Goal: Information Seeking & Learning: Find specific page/section

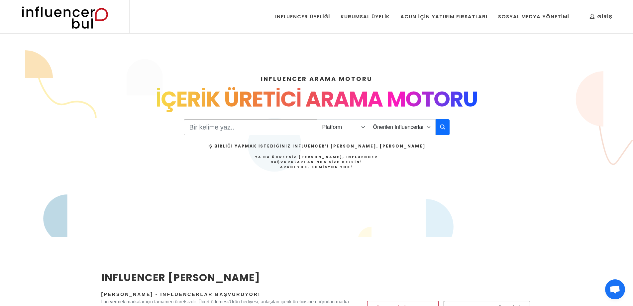
click at [305, 128] on input "Search" at bounding box center [250, 127] width 133 height 16
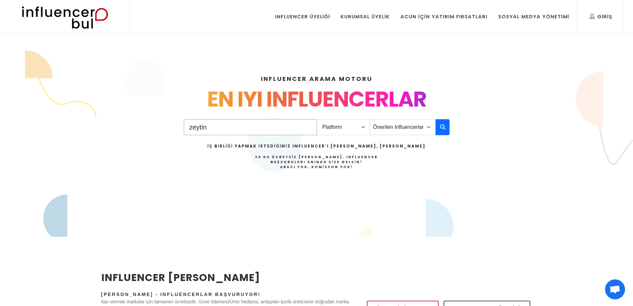
type input "zeytin"
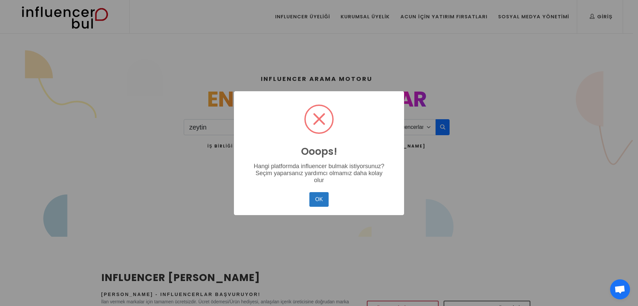
click at [315, 203] on div "OK No Cancel" at bounding box center [319, 199] width 157 height 18
click at [319, 197] on button "OK" at bounding box center [319, 199] width 19 height 15
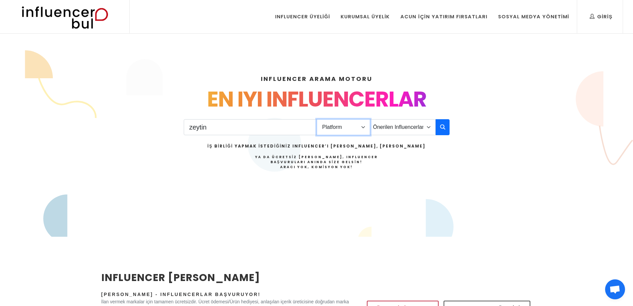
click at [338, 125] on select "Platform Instagram Facebook Youtube Tiktok Twitter Twitch" at bounding box center [344, 127] width 54 height 16
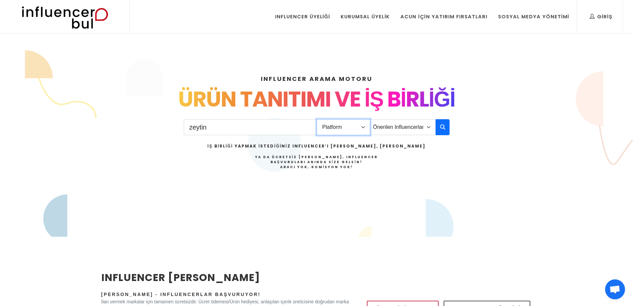
select select "1"
click at [317, 119] on select "Platform Instagram Facebook Youtube Tiktok Twitter Twitch" at bounding box center [344, 127] width 54 height 16
click at [395, 131] on select "Önerilen Influencerlar Aile & Çocuk & Ebeveyn Alışveriş & Giyim & Aksesuar Arab…" at bounding box center [403, 127] width 66 height 16
click at [437, 124] on button "button" at bounding box center [443, 127] width 14 height 16
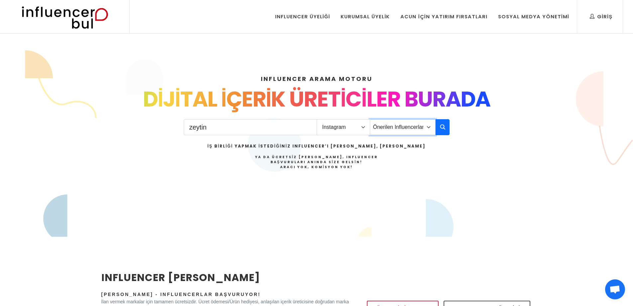
click at [417, 126] on select "Önerilen Influencerlar Aile & Çocuk & Ebeveyn Alışveriş & Giyim & Aksesuar Arab…" at bounding box center [403, 127] width 66 height 16
select select "1"
click at [370, 119] on select "Önerilen Influencerlar Aile & Çocuk & Ebeveyn Alışveriş & Giyim & Aksesuar Arab…" at bounding box center [403, 127] width 66 height 16
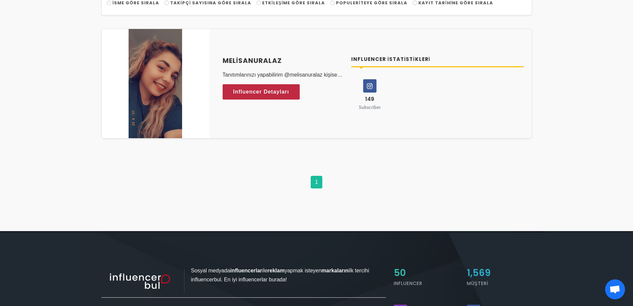
scroll to position [100, 0]
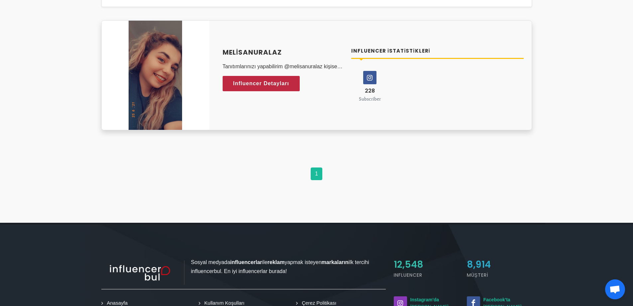
click at [364, 73] on icon at bounding box center [370, 77] width 13 height 13
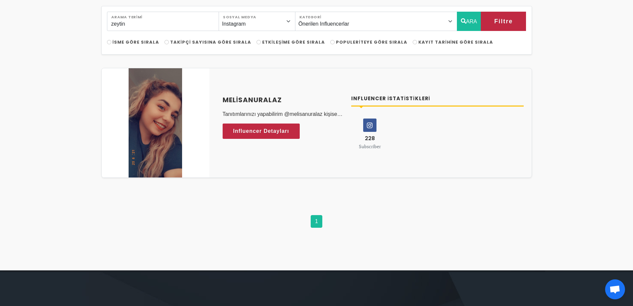
scroll to position [0, 0]
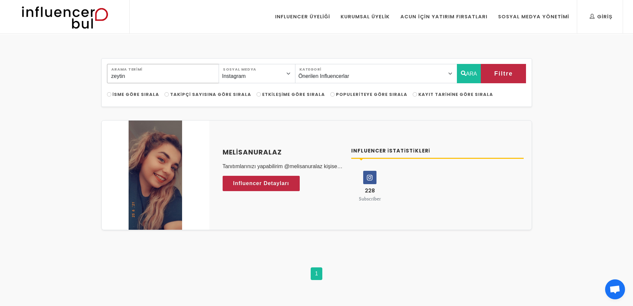
click at [142, 72] on input "zeytin" at bounding box center [163, 73] width 112 height 19
drag, startPoint x: 120, startPoint y: 74, endPoint x: 0, endPoint y: 65, distance: 120.4
click at [0, 65] on div "zeytin Arama Terimi Instagram Facebook Youtube Tiktok Twitter Twitch Sosyal Med…" at bounding box center [316, 178] width 633 height 288
click at [359, 75] on select "Önerilen Influencerlar Aile & Çocuk & Ebeveyn Alışveriş & Giyim & Aksesuar Arab…" at bounding box center [376, 73] width 162 height 19
select select "1"
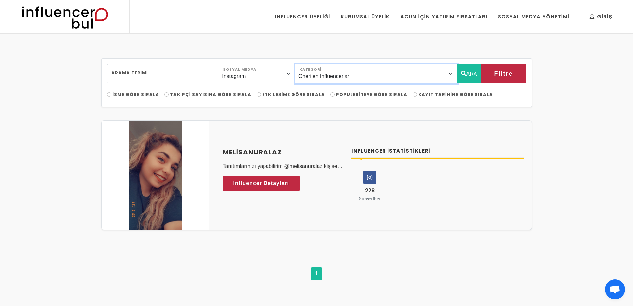
click at [310, 64] on select "Önerilen Influencerlar Aile & Çocuk & Ebeveyn Alışveriş & Giyim & Aksesuar Arab…" at bounding box center [376, 73] width 162 height 19
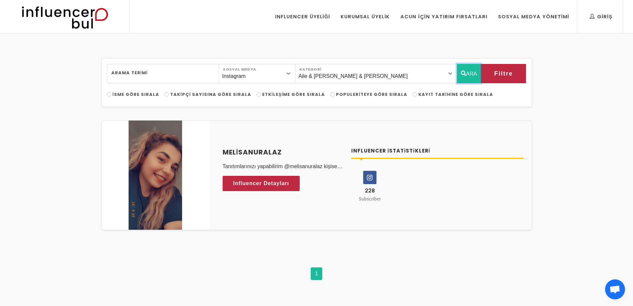
click at [473, 74] on button "ARA" at bounding box center [469, 73] width 24 height 19
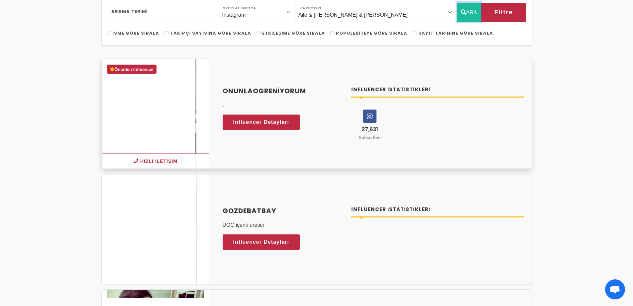
scroll to position [66, 0]
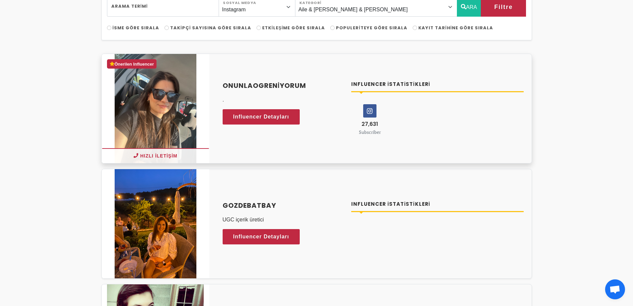
drag, startPoint x: 216, startPoint y: 80, endPoint x: 309, endPoint y: 77, distance: 93.5
click at [309, 77] on div "onunlaogreniyorum . Influencer Detayları Influencer İstatistikleri 27,631 Subsc…" at bounding box center [373, 107] width 317 height 71
copy h4 "onunlaogreniyorum"
click at [371, 112] on icon at bounding box center [370, 110] width 13 height 13
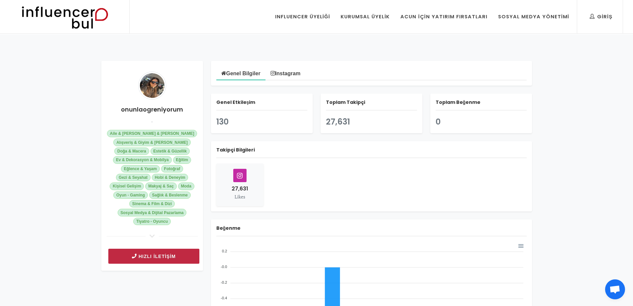
click at [173, 252] on button "Hızlı İletişim" at bounding box center [153, 255] width 91 height 15
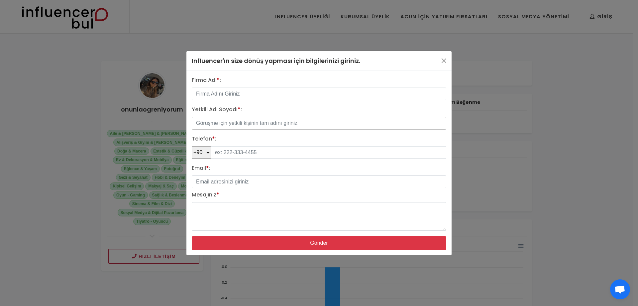
click at [228, 118] on input "text" at bounding box center [319, 123] width 255 height 13
click at [216, 92] on input "text" at bounding box center [319, 93] width 255 height 13
click at [157, 79] on div "Influencer'ın size dönüş yapması için bilgilerinizi giriniz. Firma Adı * : Yetk…" at bounding box center [319, 153] width 638 height 306
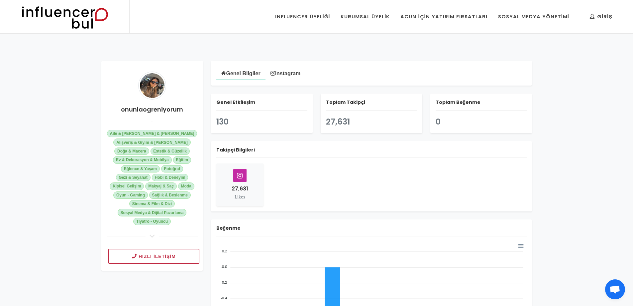
click at [292, 76] on link "Instagram" at bounding box center [286, 72] width 40 height 13
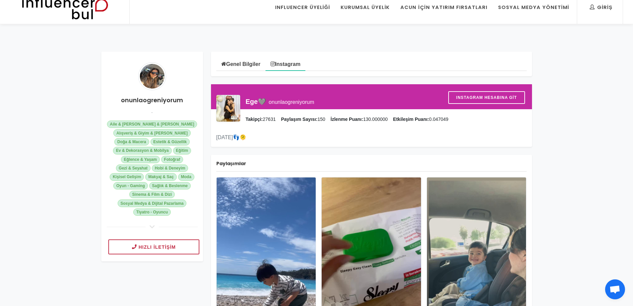
scroll to position [100, 0]
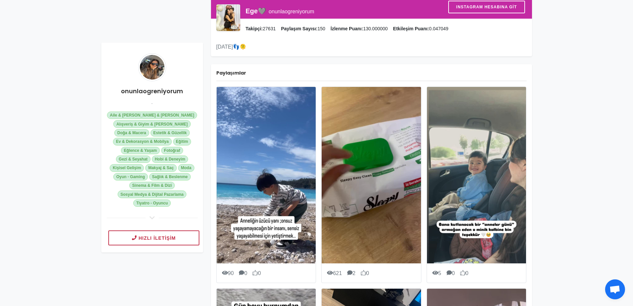
click at [279, 146] on img at bounding box center [266, 175] width 99 height 176
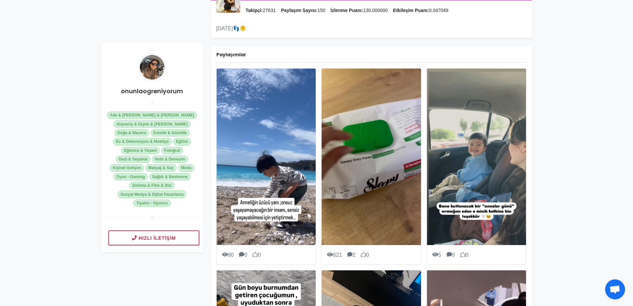
scroll to position [0, 0]
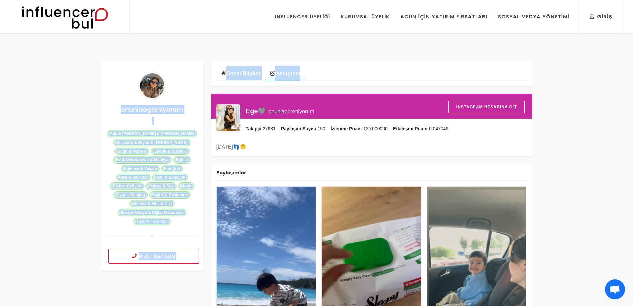
drag, startPoint x: 139, startPoint y: 109, endPoint x: 168, endPoint y: 112, distance: 28.8
click at [169, 111] on h4 "onunlaogreniyorum" at bounding box center [152, 109] width 91 height 9
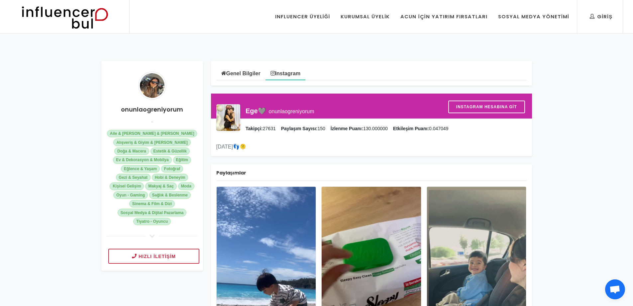
click at [157, 112] on h4 "onunlaogreniyorum" at bounding box center [152, 109] width 91 height 9
copy h4 "onunlaogreniyorum"
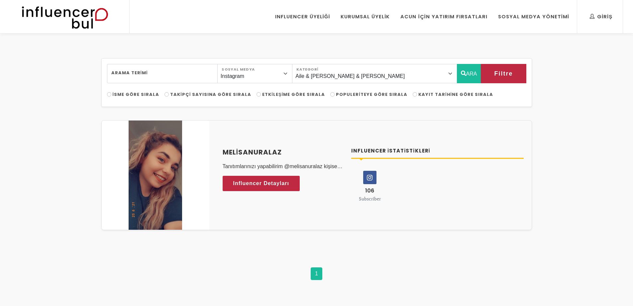
select select "1"
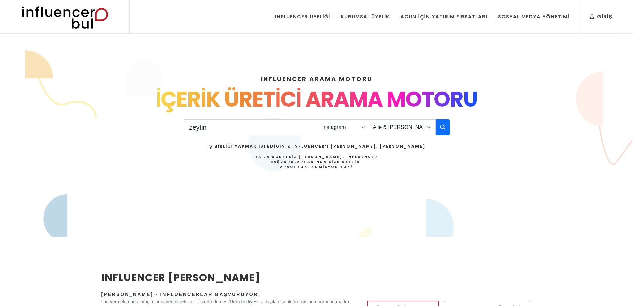
select select "1"
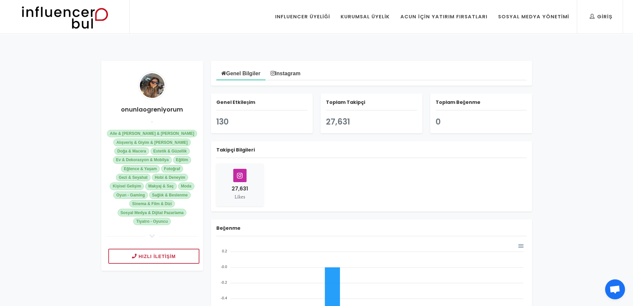
drag, startPoint x: 281, startPoint y: 76, endPoint x: 287, endPoint y: 69, distance: 8.9
click at [281, 76] on link "Instagram" at bounding box center [286, 72] width 40 height 13
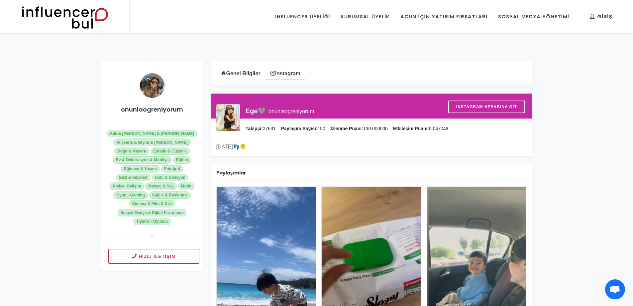
click at [59, 14] on img at bounding box center [64, 16] width 109 height 33
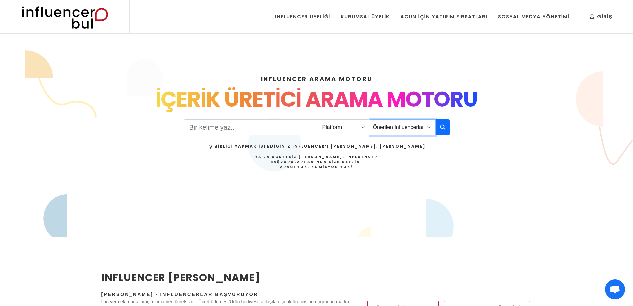
drag, startPoint x: 400, startPoint y: 129, endPoint x: 395, endPoint y: 135, distance: 7.8
click at [400, 129] on select "Önerilen Influencerlar Aile & [PERSON_NAME] & [PERSON_NAME] [PERSON_NAME] & Giy…" at bounding box center [403, 127] width 66 height 16
select select "1"
click at [370, 119] on select "Önerilen Influencerlar Aile & Çocuk & Ebeveyn Alışveriş & Giyim & Aksesuar Arab…" at bounding box center [403, 127] width 66 height 16
click at [340, 131] on select "Platform Instagram Facebook Youtube Tiktok Twitter Twitch" at bounding box center [344, 127] width 54 height 16
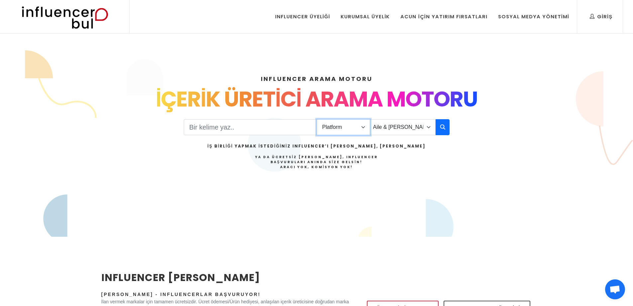
select select "1"
click at [317, 119] on select "Platform Instagram Facebook Youtube Tiktok Twitter Twitch" at bounding box center [344, 127] width 54 height 16
click at [444, 123] on icon "button" at bounding box center [442, 127] width 5 height 8
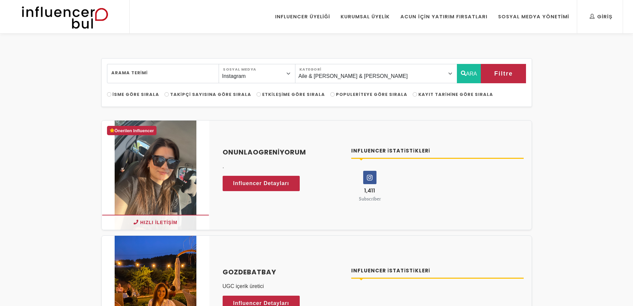
select select "1"
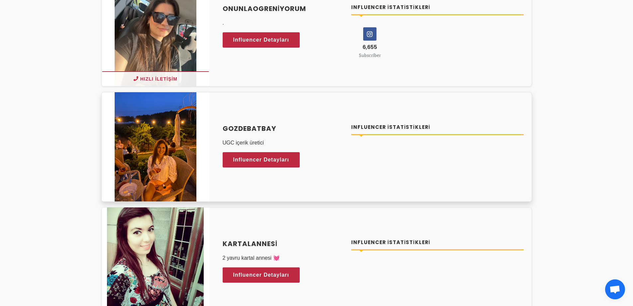
scroll to position [166, 0]
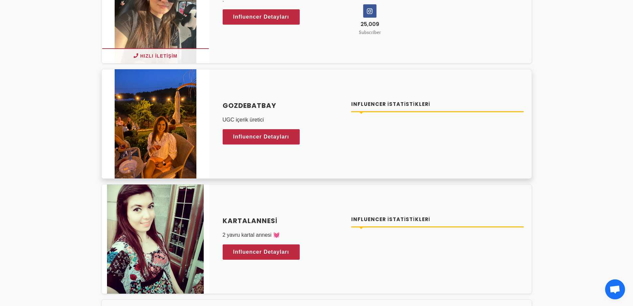
drag, startPoint x: 218, startPoint y: 106, endPoint x: 290, endPoint y: 102, distance: 71.6
click at [290, 102] on div "gozdebatbay UGC içerik üretici Influencer Detayları" at bounding box center [283, 123] width 129 height 46
copy h4 "gozdebatbay"
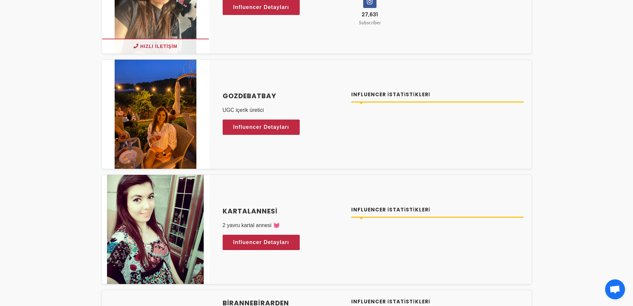
scroll to position [266, 0]
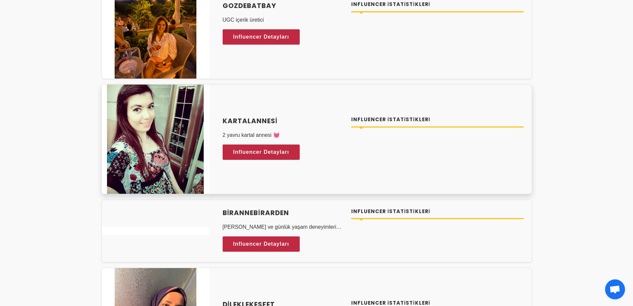
drag, startPoint x: 218, startPoint y: 106, endPoint x: 295, endPoint y: 105, distance: 77.1
click at [295, 105] on div "kartalannesi 2 yavru kartal annesi [PERSON_NAME] Influencer Detayları Influence…" at bounding box center [316, 139] width 431 height 110
copy h4 "kartalannesi"
